Goal: Task Accomplishment & Management: Manage account settings

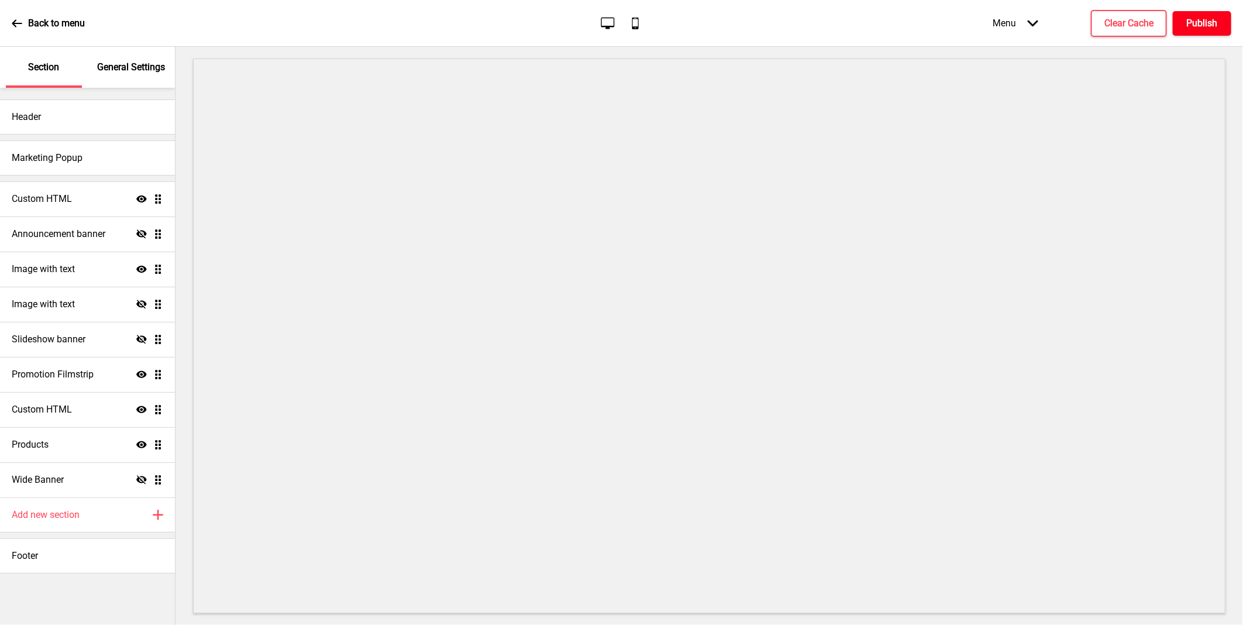
click at [1209, 25] on h4 "Publish" at bounding box center [1202, 23] width 31 height 13
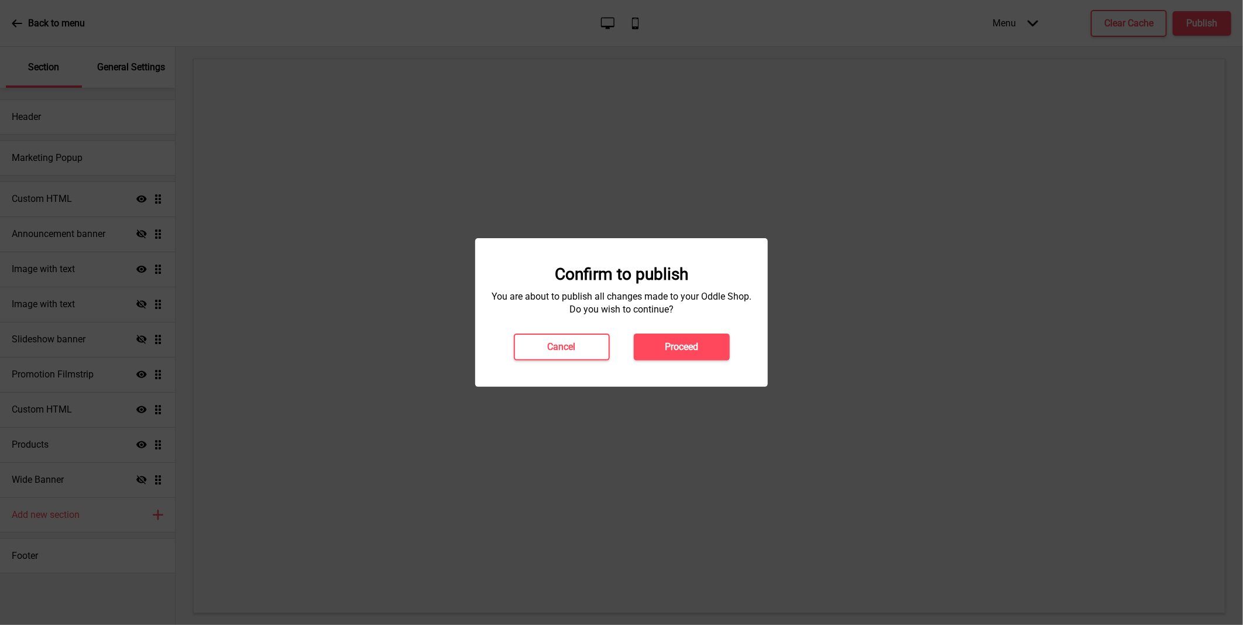
click at [691, 338] on button "Proceed" at bounding box center [682, 347] width 96 height 27
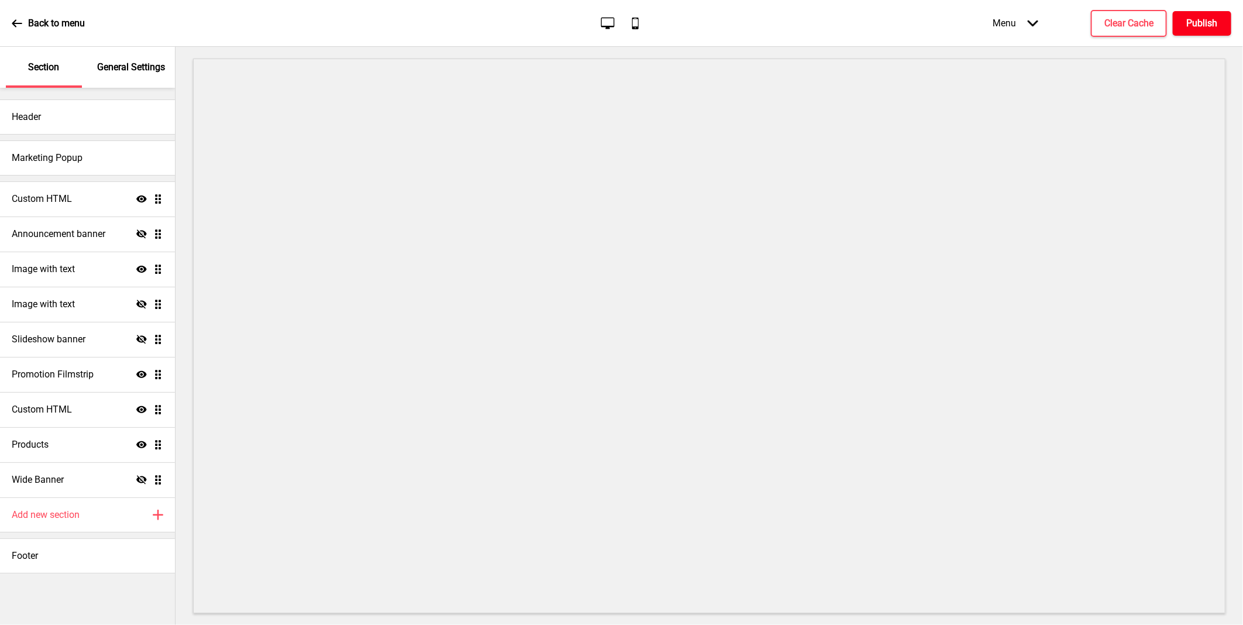
click at [1199, 23] on h4 "Publish" at bounding box center [1202, 23] width 31 height 13
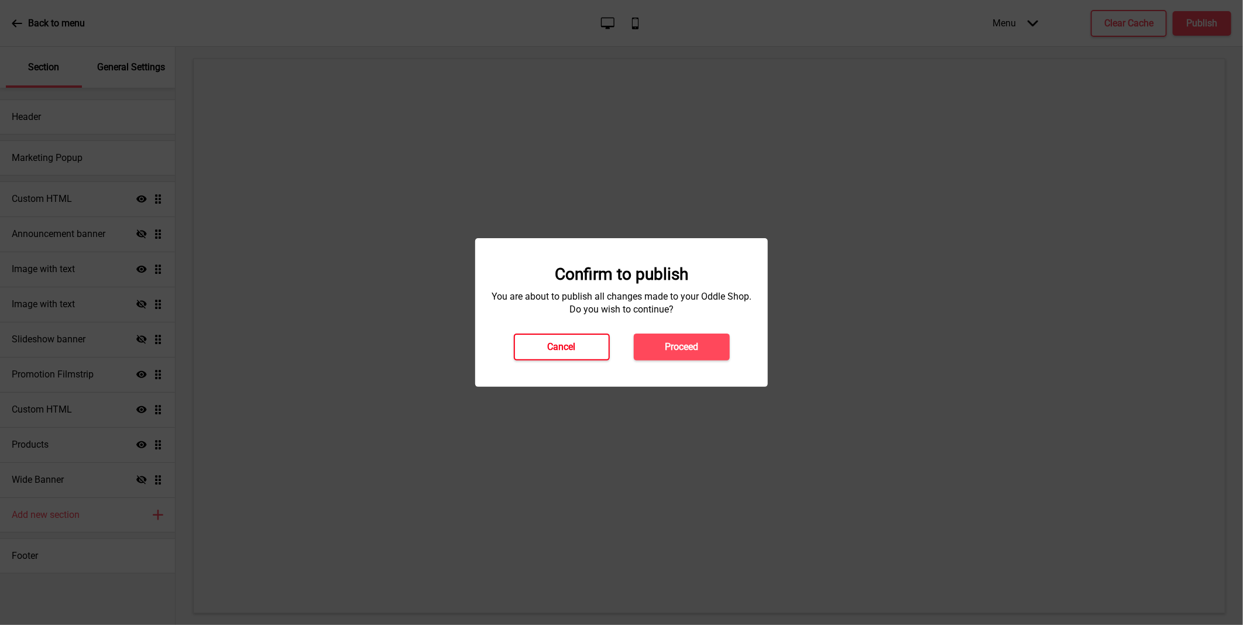
click at [580, 344] on button "Cancel" at bounding box center [562, 347] width 96 height 27
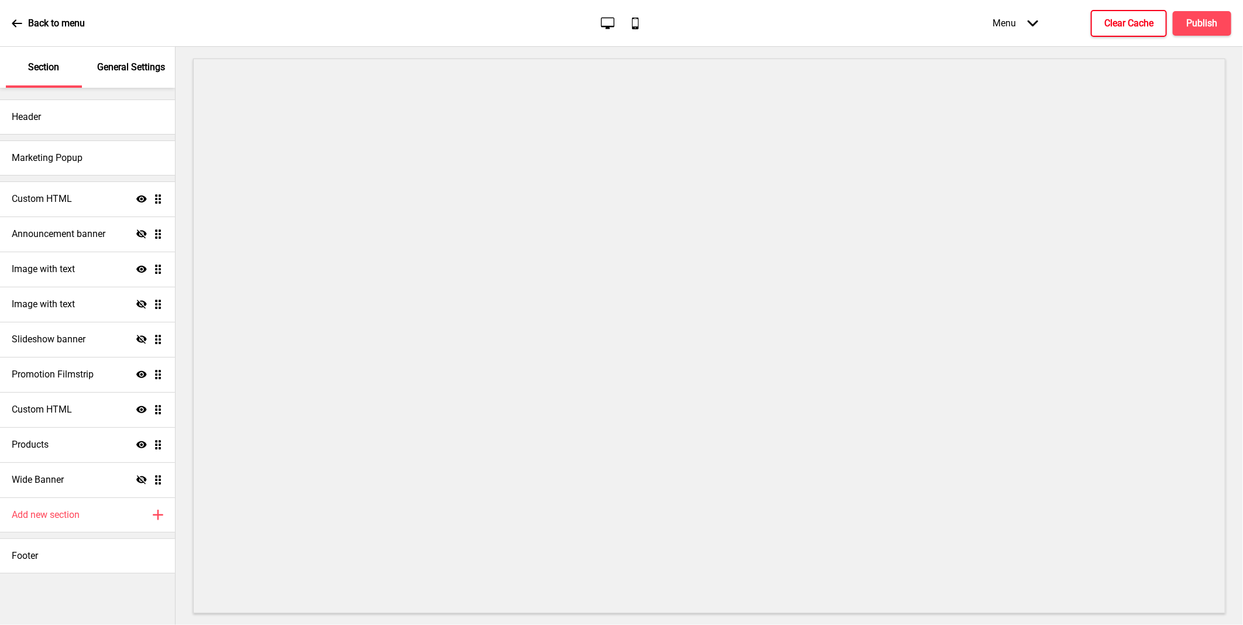
click at [1122, 26] on h4 "Clear Cache" at bounding box center [1129, 23] width 49 height 13
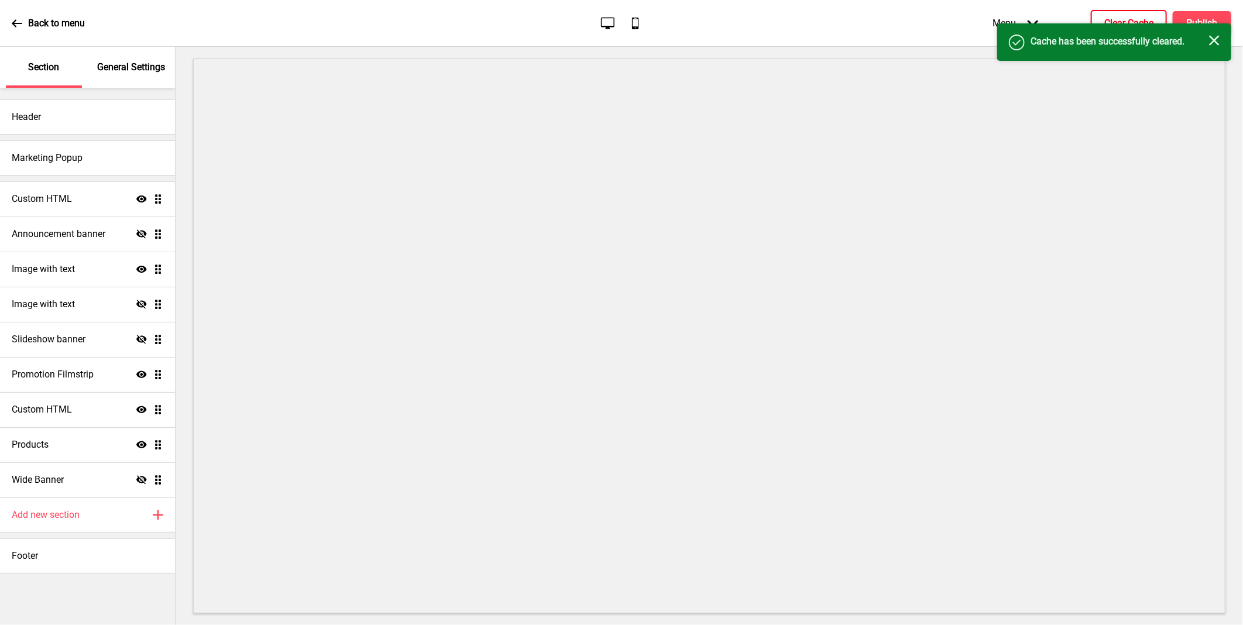
click at [1212, 38] on rect at bounding box center [1214, 40] width 11 height 11
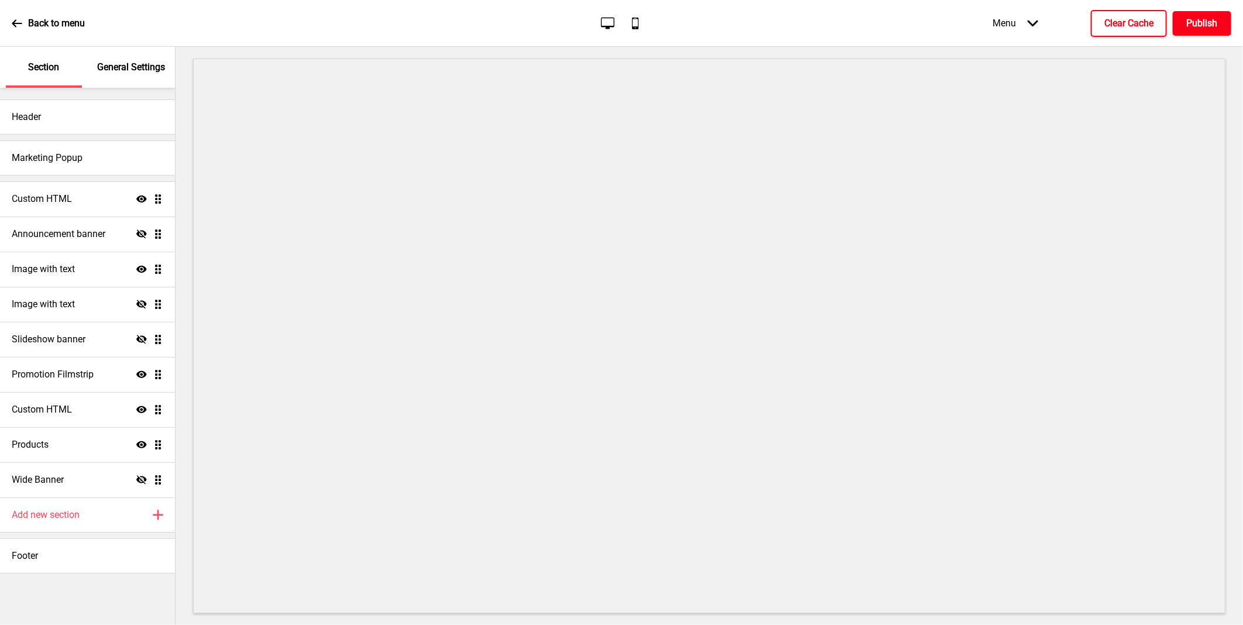
click at [1206, 25] on h4 "Publish" at bounding box center [1202, 23] width 31 height 13
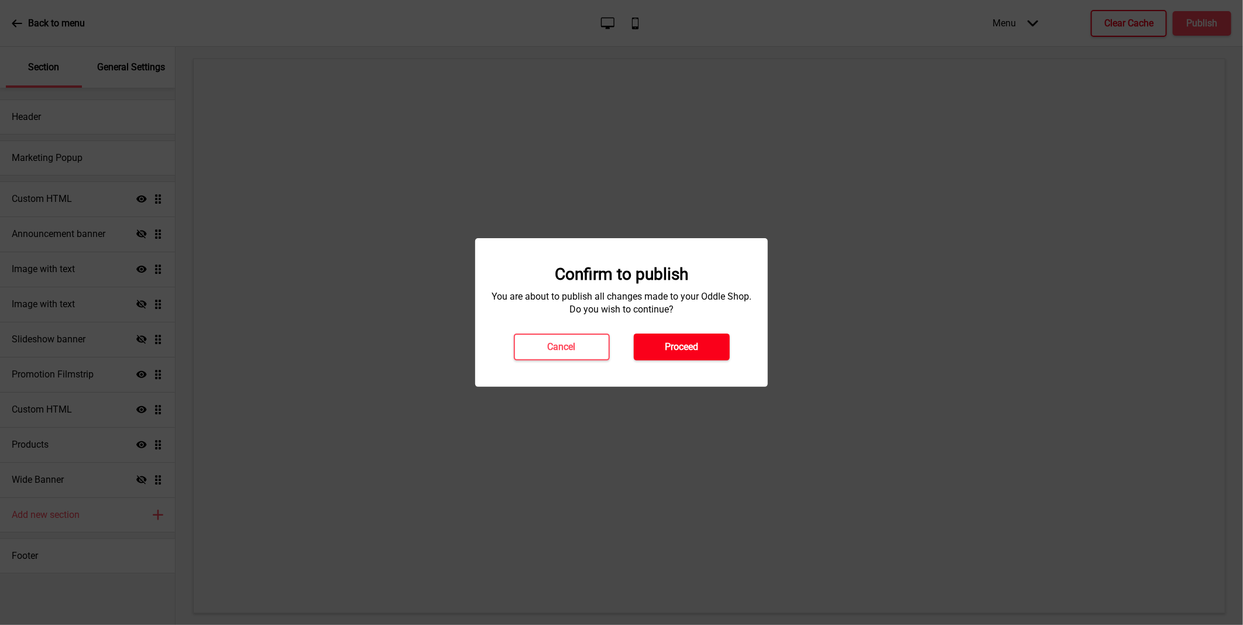
click at [718, 345] on button "Proceed" at bounding box center [682, 347] width 96 height 27
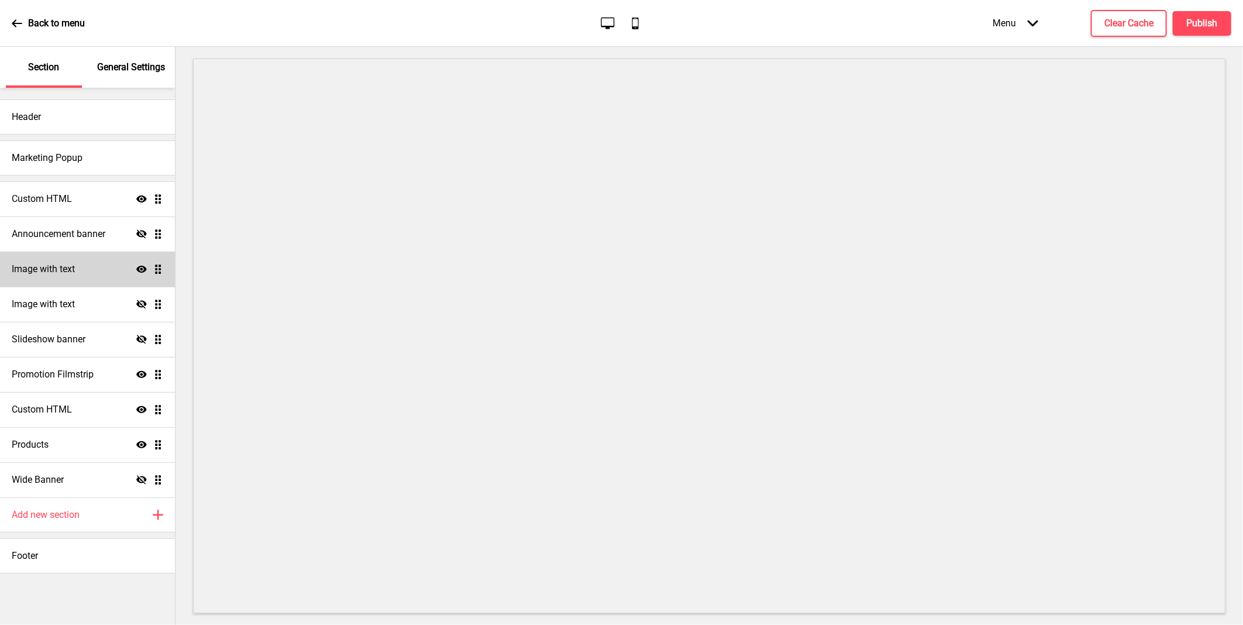
click at [75, 273] on h4 "Image with text" at bounding box center [43, 269] width 63 height 13
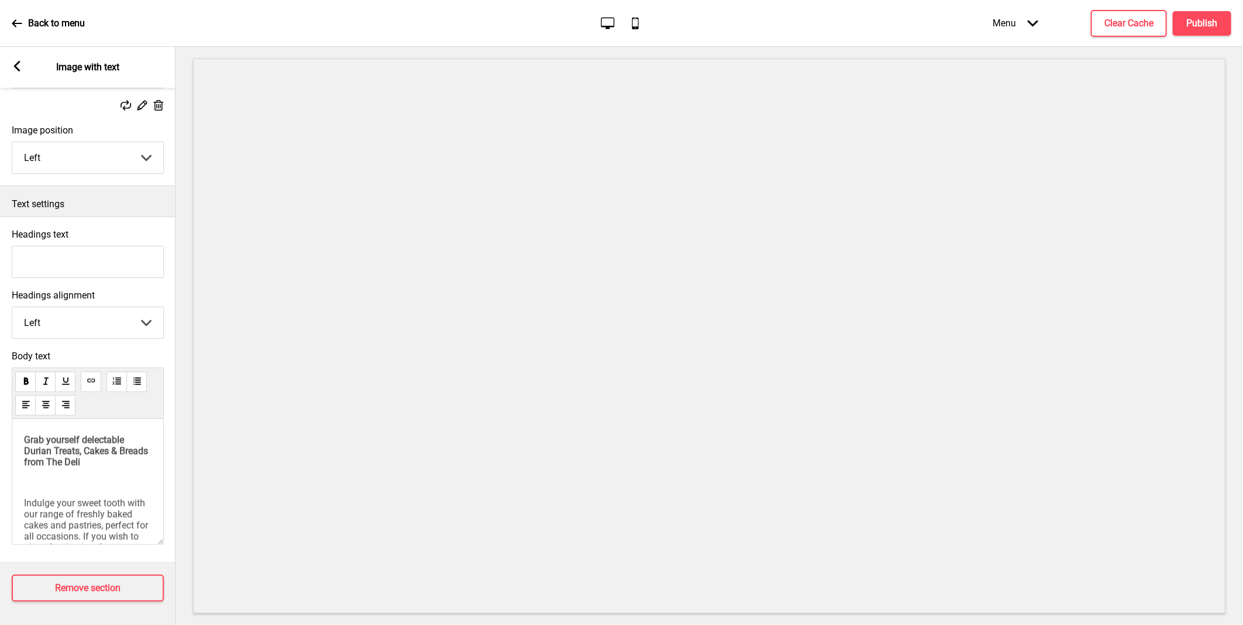
scroll to position [188, 0]
click at [75, 447] on span "Grab yourself delectable Durian Treats, Cakes & Breads from The Deli" at bounding box center [87, 450] width 126 height 33
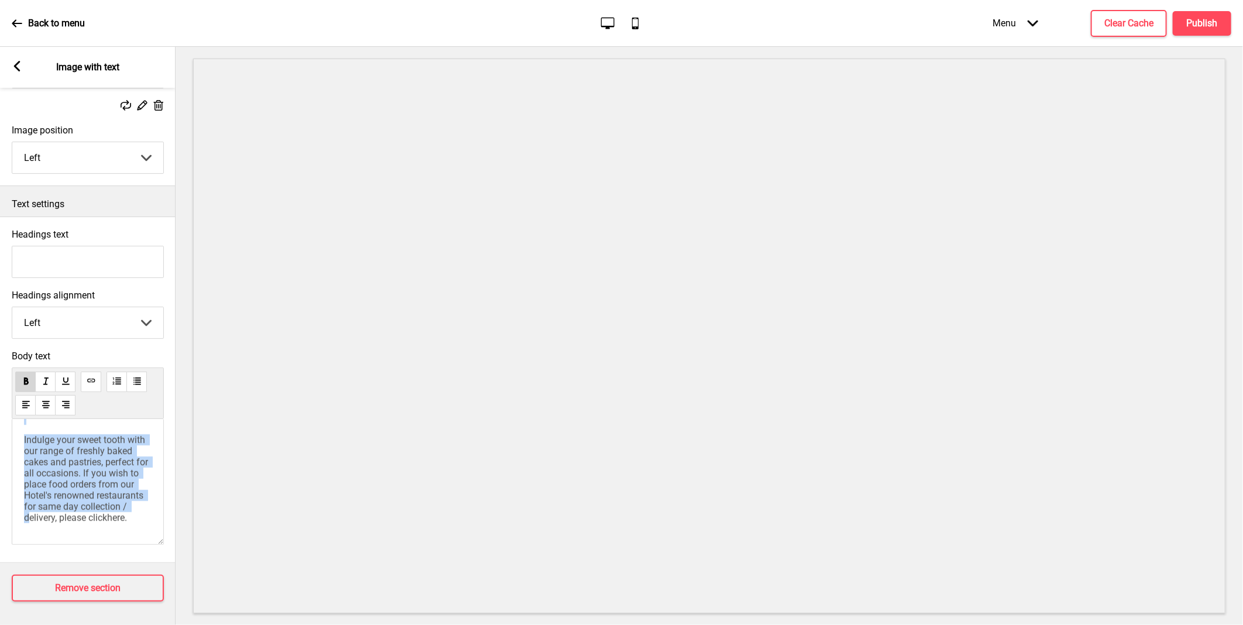
scroll to position [0, 1]
drag, startPoint x: 28, startPoint y: 430, endPoint x: 190, endPoint y: 587, distance: 225.2
click at [190, 587] on div "Section General Settings Header Marketing Popup Custom HTML Show Drag Announcem…" at bounding box center [621, 336] width 1243 height 578
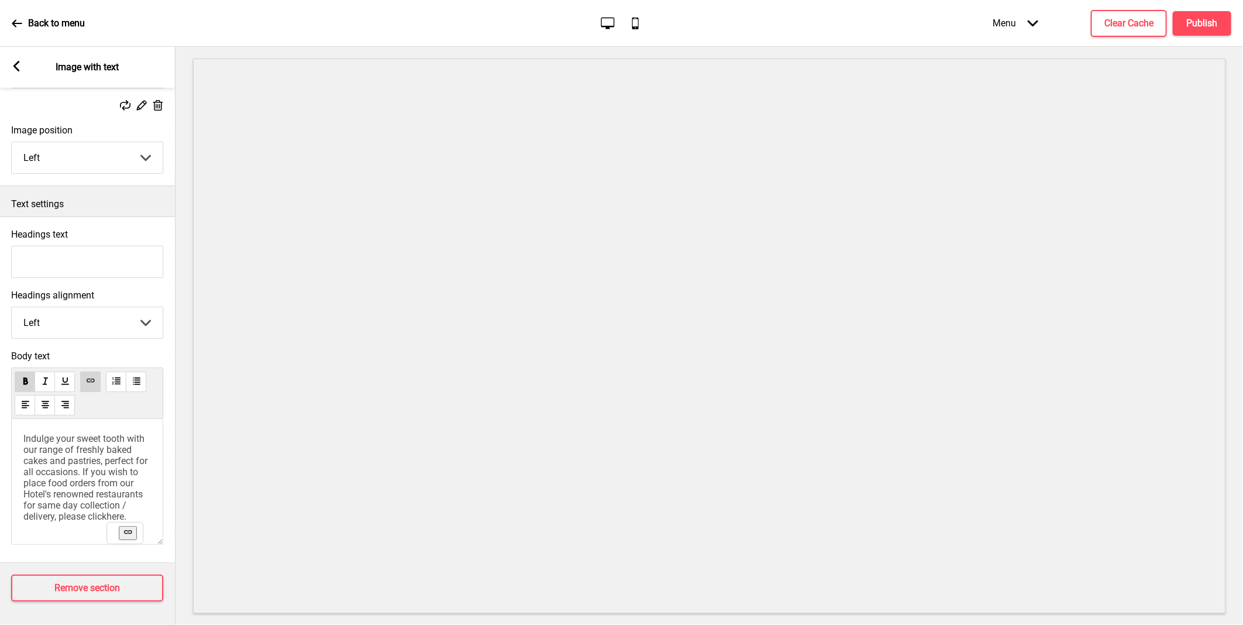
scroll to position [0, 0]
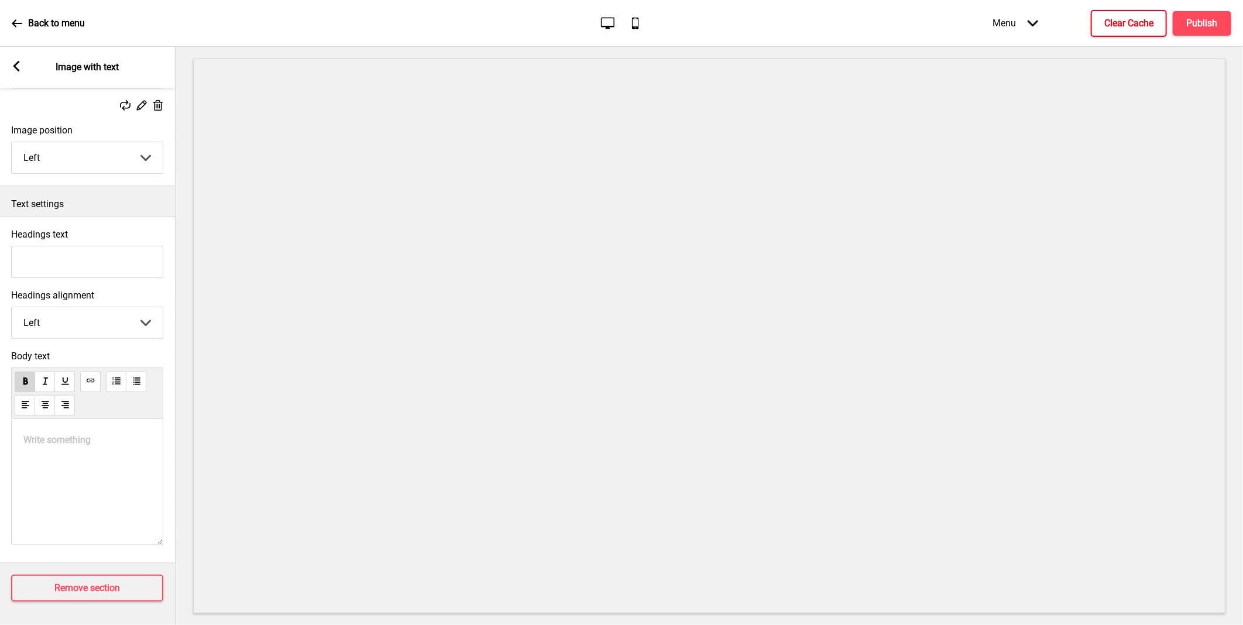
click at [1157, 20] on button "Clear Cache" at bounding box center [1129, 23] width 76 height 27
click at [1205, 21] on h4 "Publish" at bounding box center [1202, 23] width 31 height 13
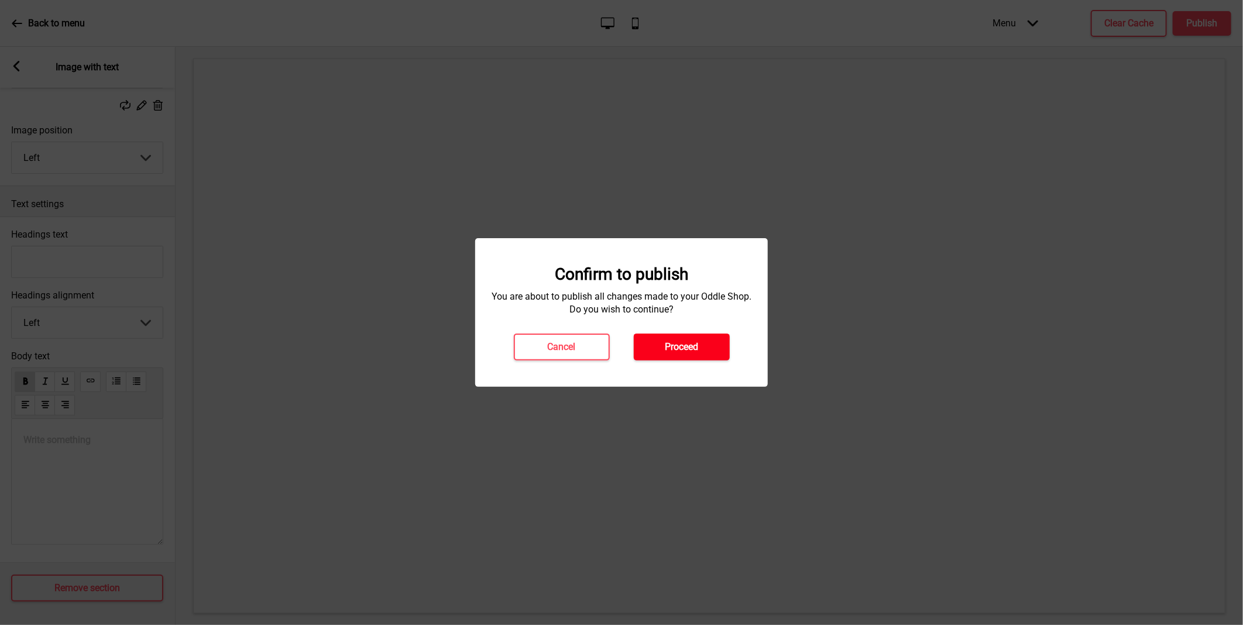
click at [701, 355] on button "Proceed" at bounding box center [682, 347] width 96 height 27
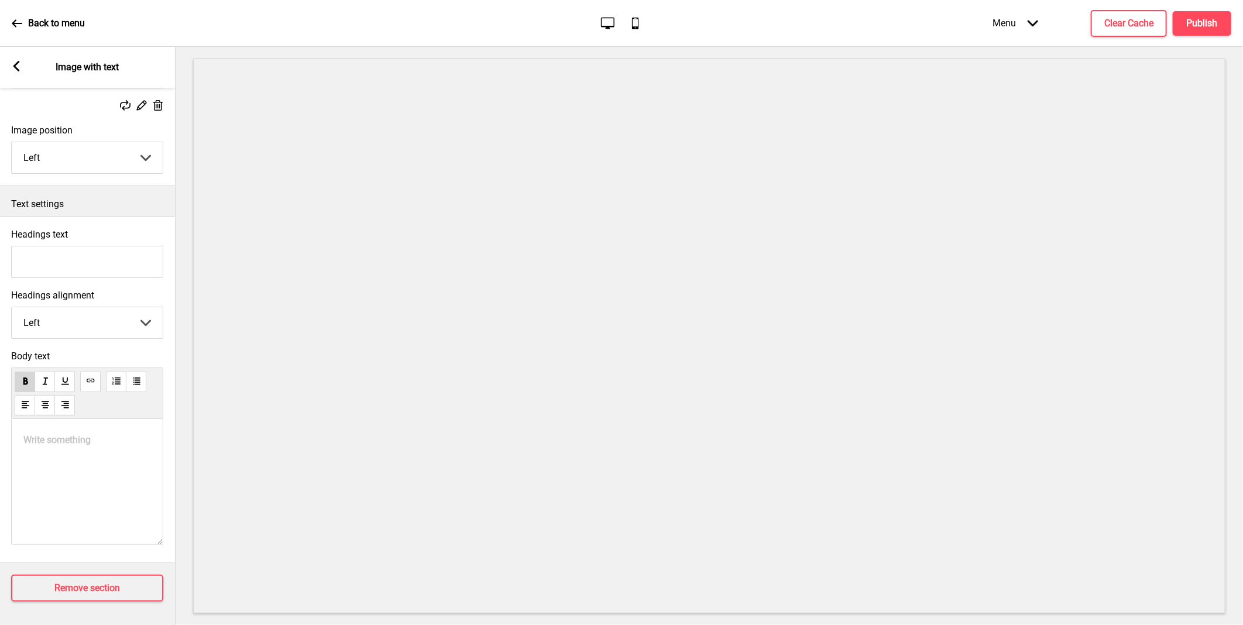
click at [71, 451] on div "Write something ﻿" at bounding box center [87, 482] width 152 height 126
click at [78, 437] on p "Write something ﻿" at bounding box center [87, 439] width 128 height 11
click at [81, 434] on p "Write something ﻿" at bounding box center [87, 439] width 128 height 11
click at [65, 500] on p "﻿" at bounding box center [87, 503] width 128 height 11
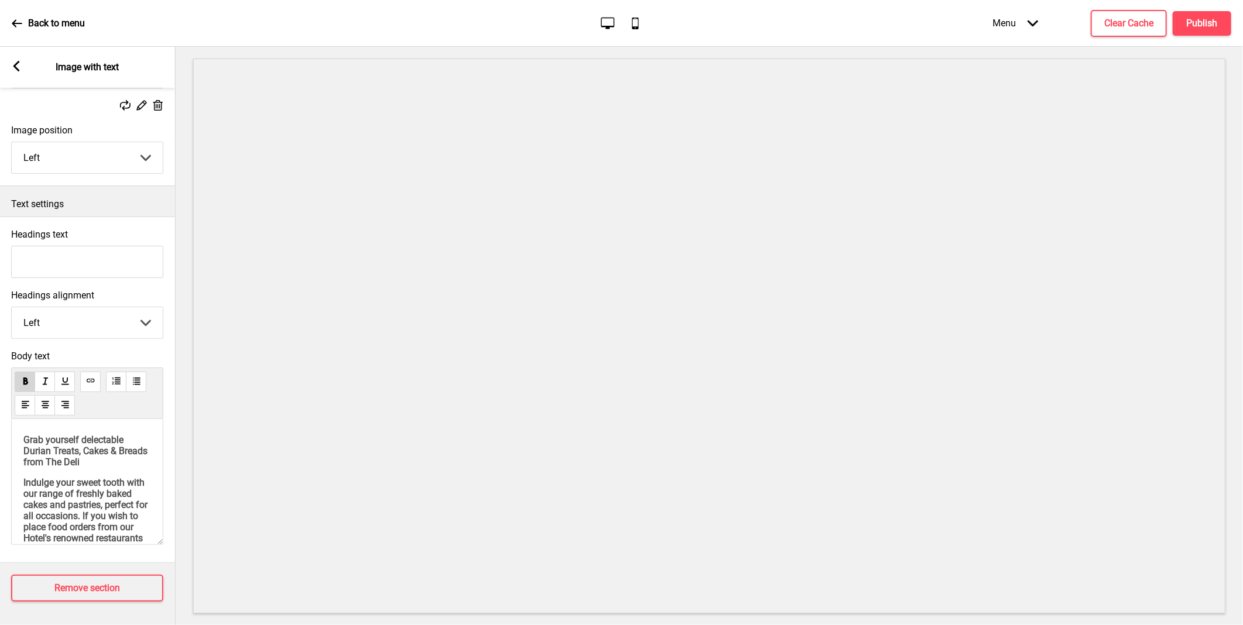
click at [91, 457] on span "Grab yourself delectable Durian Treats, Cakes & Breads from The Deli" at bounding box center [86, 450] width 126 height 33
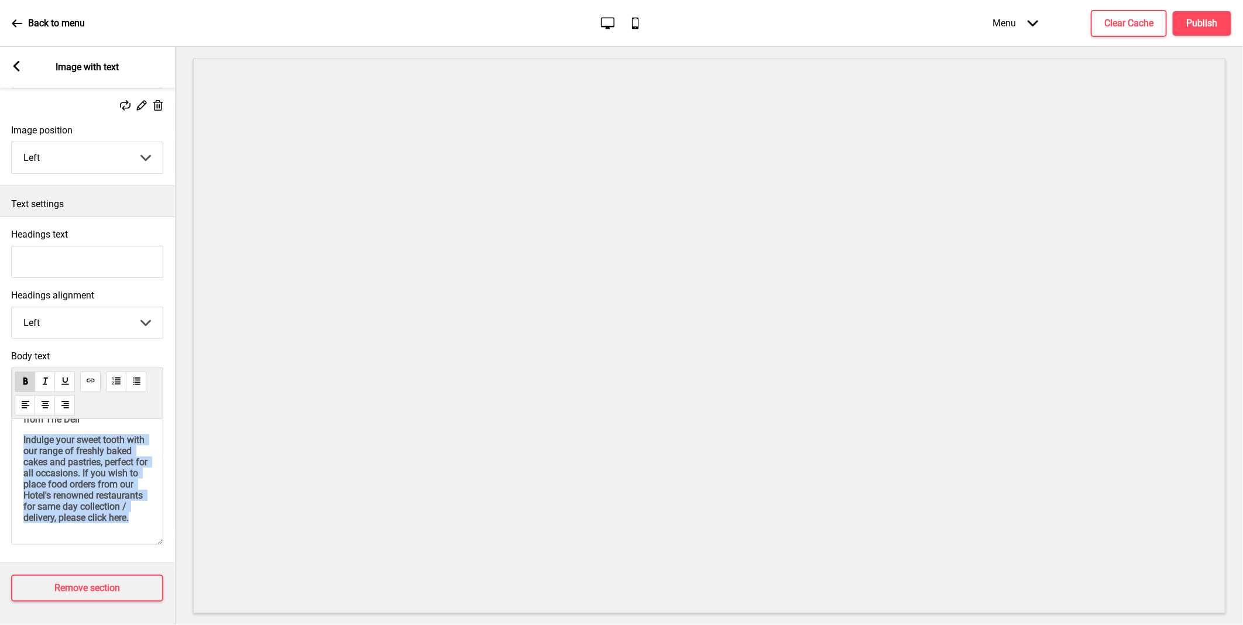
scroll to position [76, 0]
drag, startPoint x: 24, startPoint y: 482, endPoint x: 148, endPoint y: 512, distance: 127.6
click at [148, 512] on div "Grab yourself delectable Durian Treats, Cakes & Breads from The Deli Indulge yo…" at bounding box center [87, 482] width 152 height 126
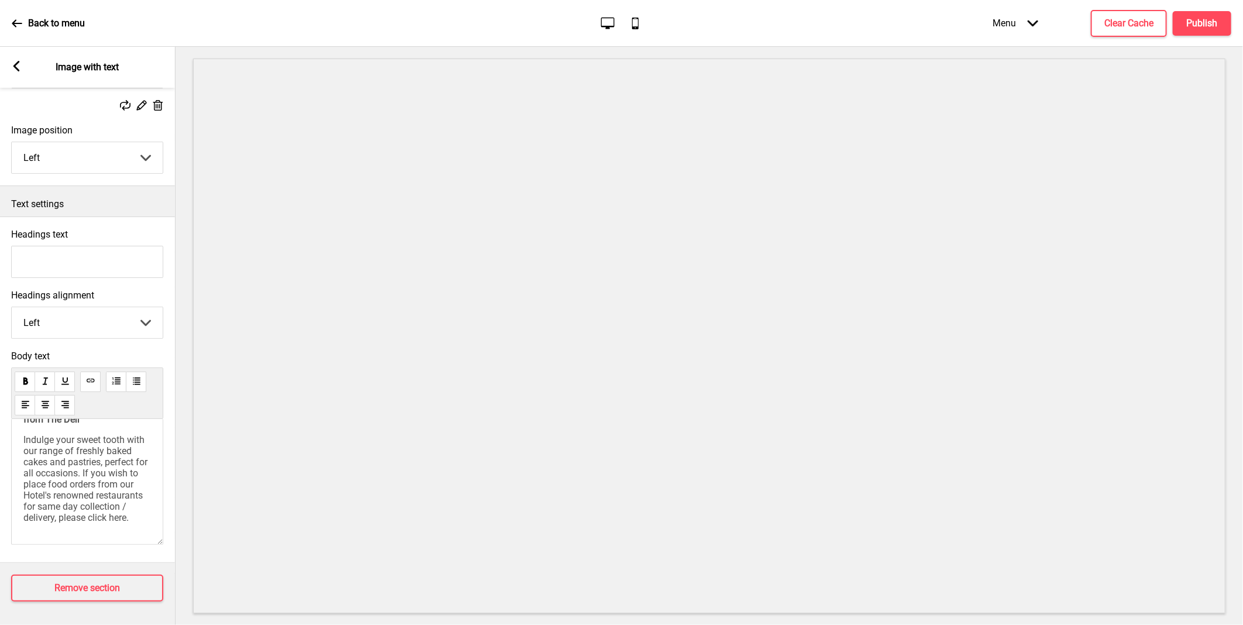
click at [91, 524] on div "Grab yourself delectable Durian Treats, Cakes & Breads from The Deli Indulge yo…" at bounding box center [87, 482] width 152 height 126
drag, startPoint x: 108, startPoint y: 510, endPoint x: 126, endPoint y: 512, distance: 18.8
click at [126, 512] on span "Indulge your sweet tooth with our range of freshly baked cakes and pastries, pe…" at bounding box center [86, 478] width 126 height 89
click at [122, 511] on span "Indulge your sweet tooth with our range of freshly baked cakes and pastries, pe…" at bounding box center [86, 478] width 126 height 89
click at [111, 510] on span "Indulge your sweet tooth with our range of freshly baked cakes and pastries, pe…" at bounding box center [86, 478] width 126 height 89
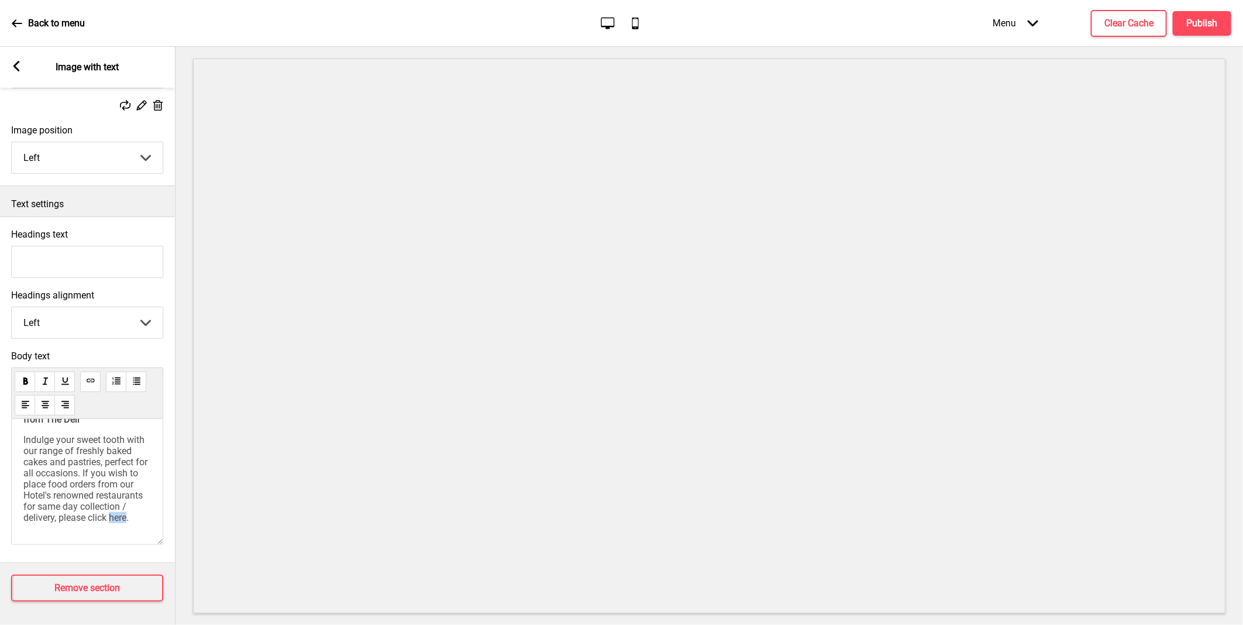
drag, startPoint x: 109, startPoint y: 509, endPoint x: 126, endPoint y: 512, distance: 17.7
click at [126, 512] on span "Indulge your sweet tooth with our range of freshly baked cakes and pastries, pe…" at bounding box center [86, 478] width 126 height 89
click at [84, 372] on button at bounding box center [90, 382] width 20 height 20
click at [1202, 26] on h4 "Publish" at bounding box center [1202, 23] width 31 height 13
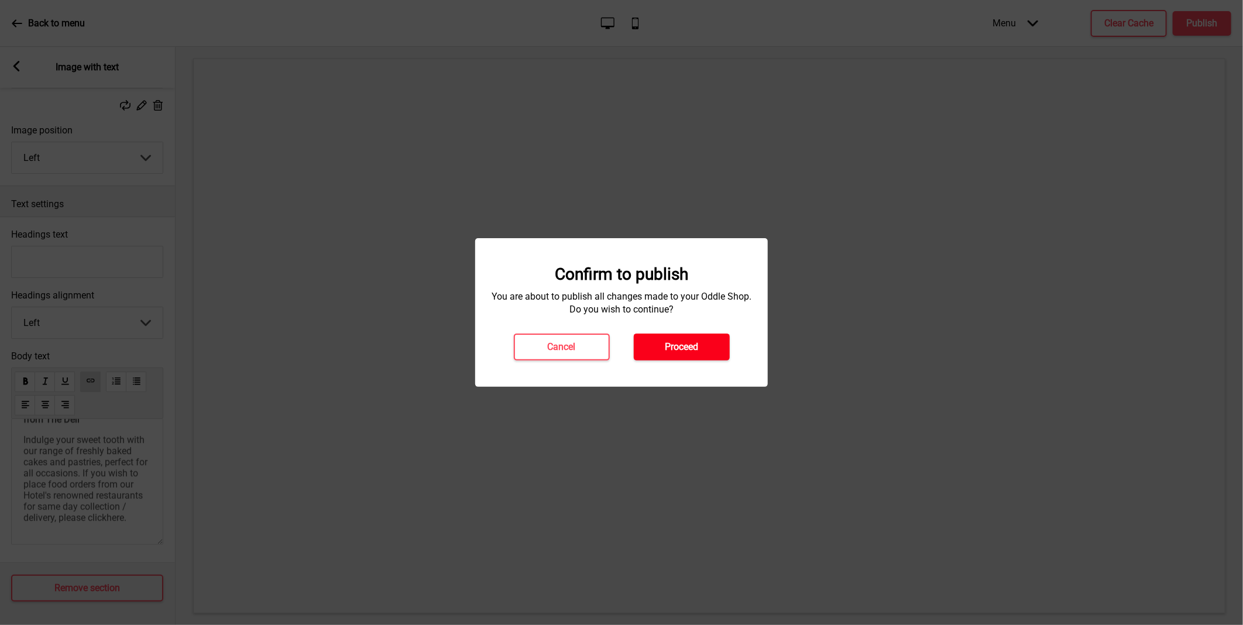
click at [691, 349] on h4 "Proceed" at bounding box center [681, 347] width 33 height 13
